Goal: Navigation & Orientation: Find specific page/section

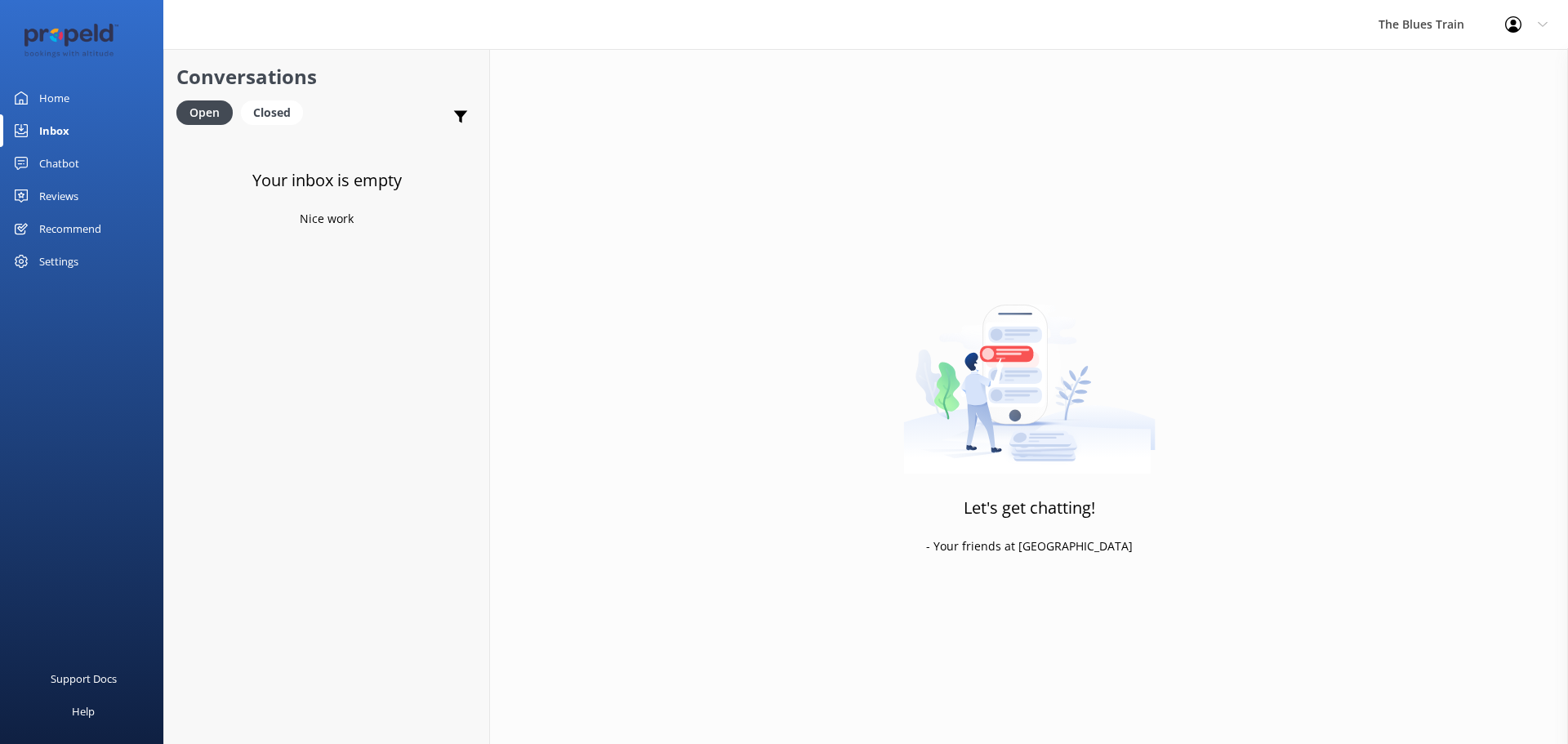
click at [78, 161] on div "Chatbot" at bounding box center [60, 164] width 40 height 33
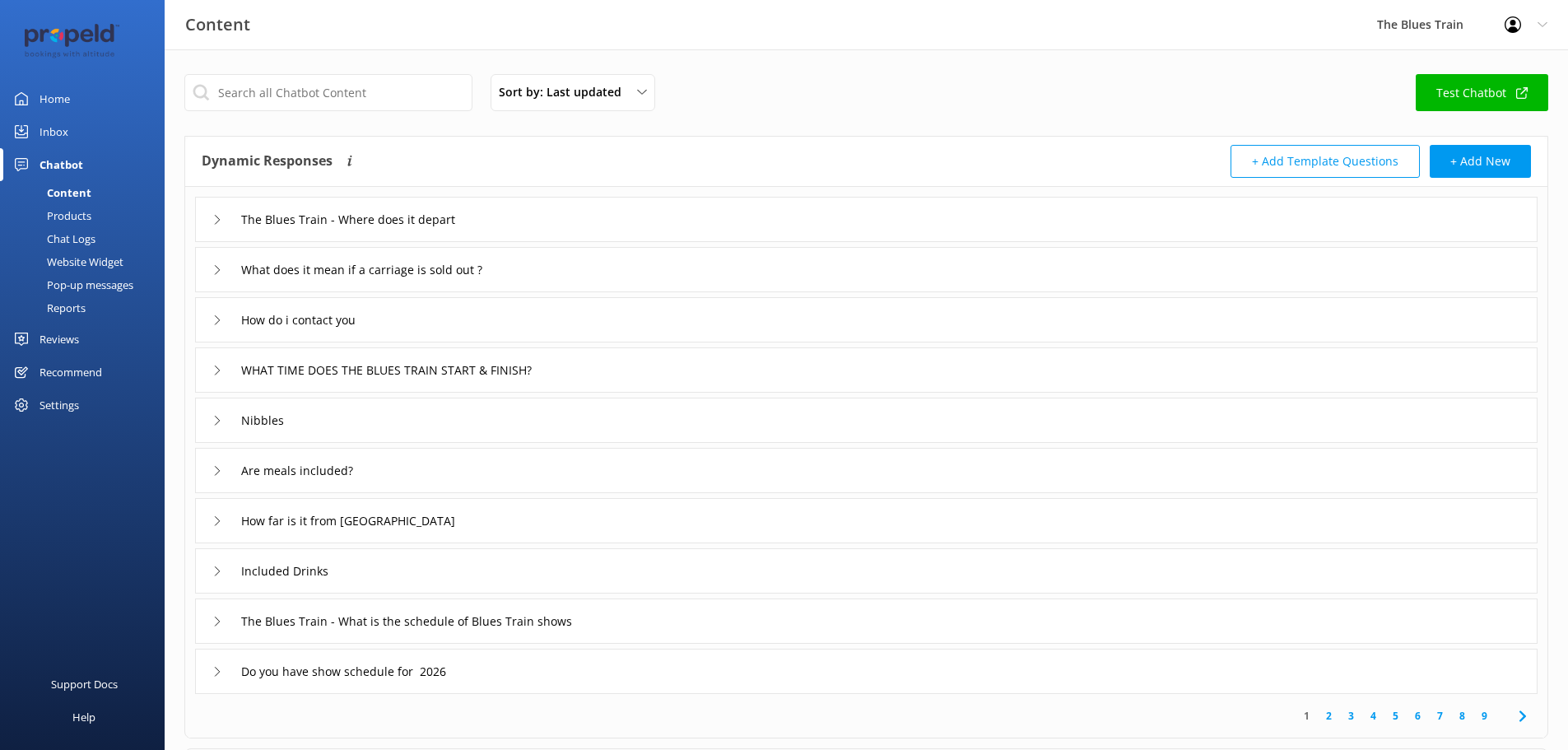
click at [78, 88] on link "Home" at bounding box center [82, 99] width 164 height 33
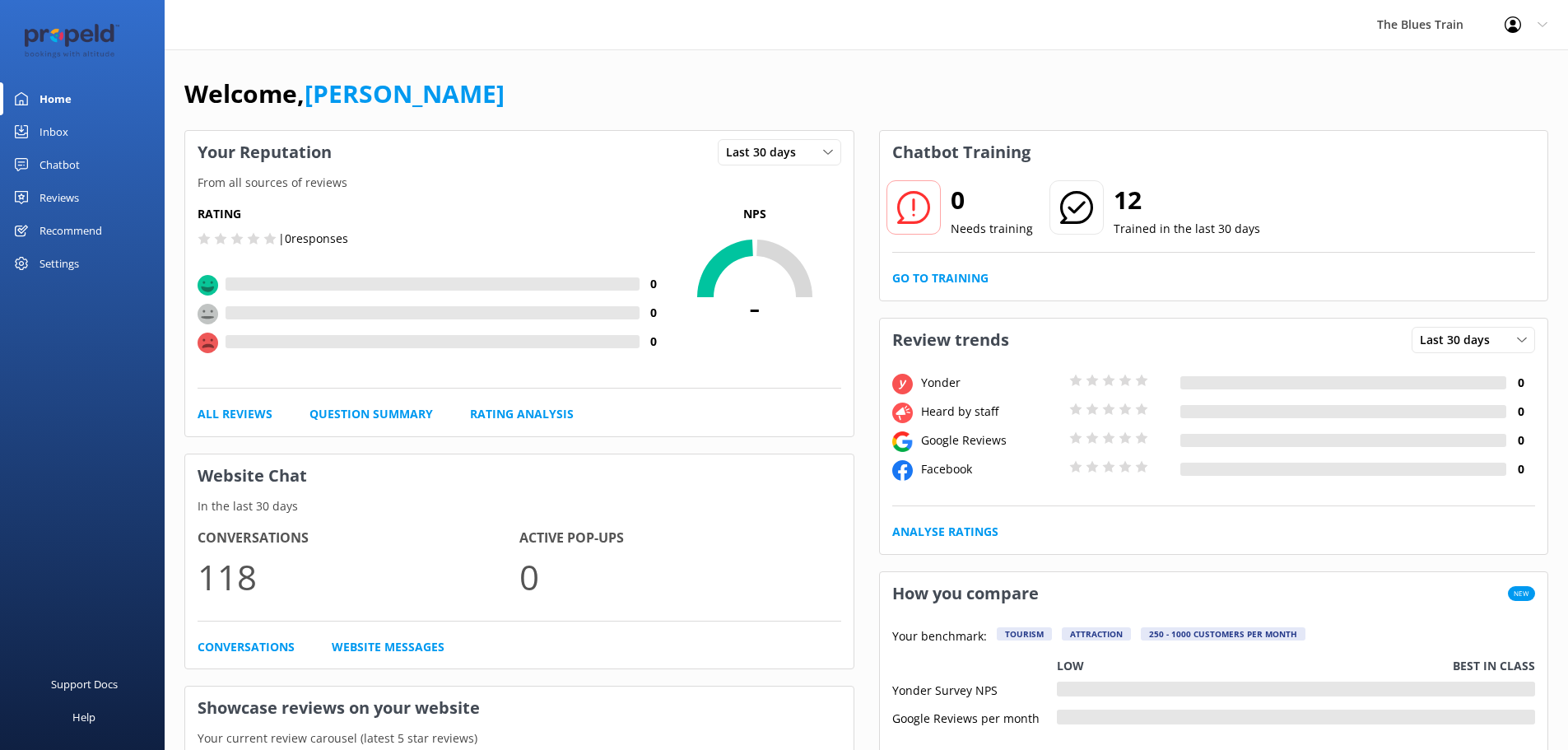
click at [55, 129] on div "Inbox" at bounding box center [54, 132] width 29 height 33
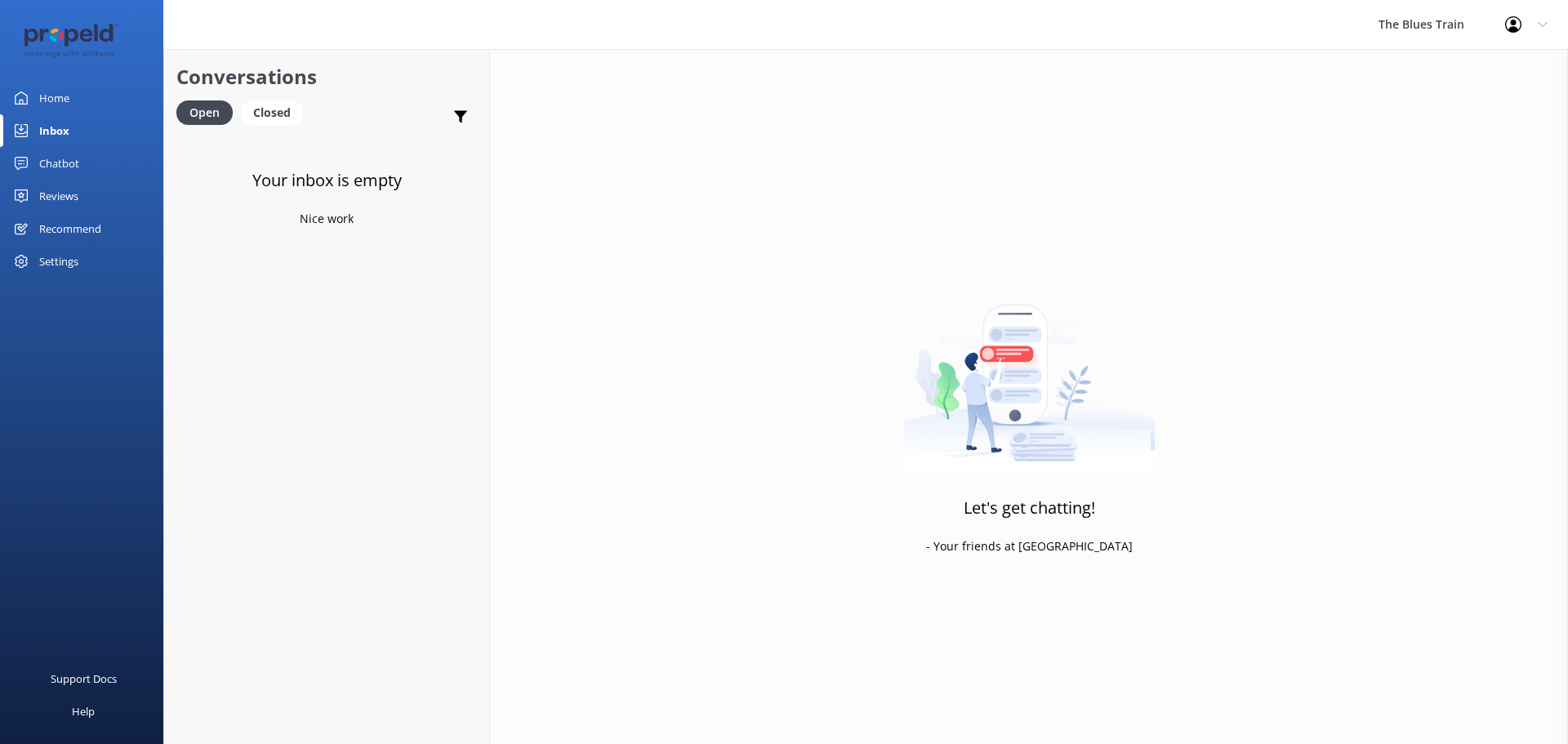
click at [66, 99] on div "Home" at bounding box center [54, 98] width 30 height 33
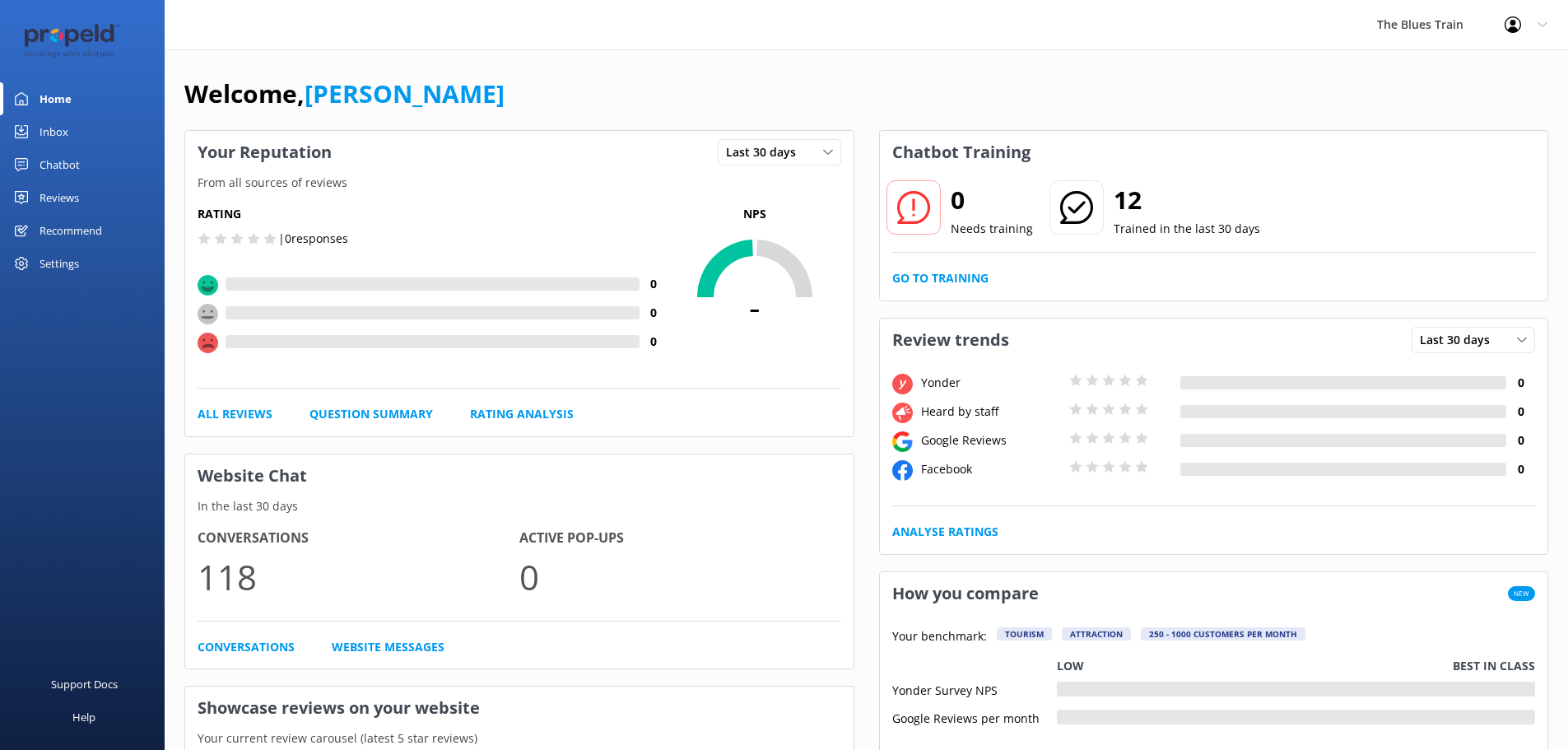
click at [105, 138] on link "Inbox" at bounding box center [82, 132] width 164 height 33
